Goal: Task Accomplishment & Management: Manage account settings

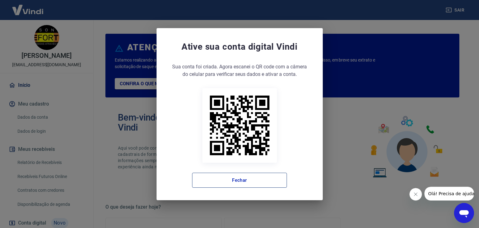
click at [200, 184] on button "Fechar" at bounding box center [239, 180] width 95 height 15
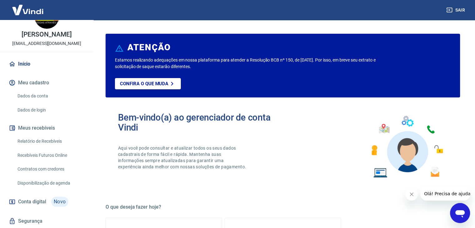
scroll to position [31, 0]
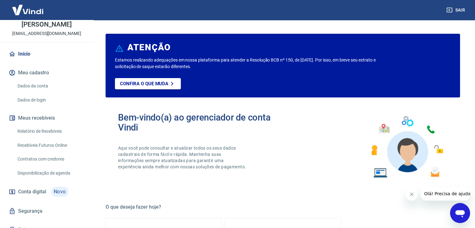
click at [38, 138] on link "Relatório de Recebíveis" at bounding box center [50, 131] width 71 height 13
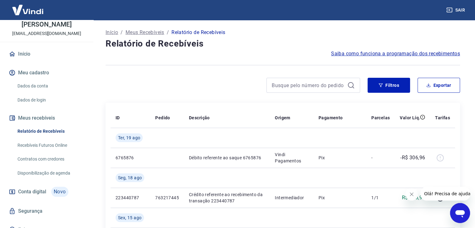
click at [46, 148] on link "Recebíveis Futuros Online" at bounding box center [50, 145] width 71 height 13
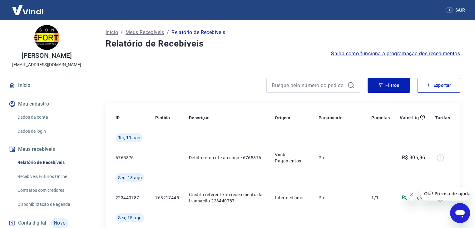
click at [25, 183] on link "Recebíveis Futuros Online" at bounding box center [50, 176] width 71 height 13
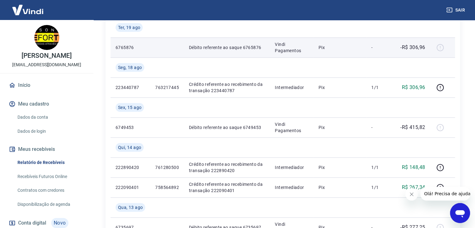
scroll to position [125, 0]
